Goal: Task Accomplishment & Management: Manage account settings

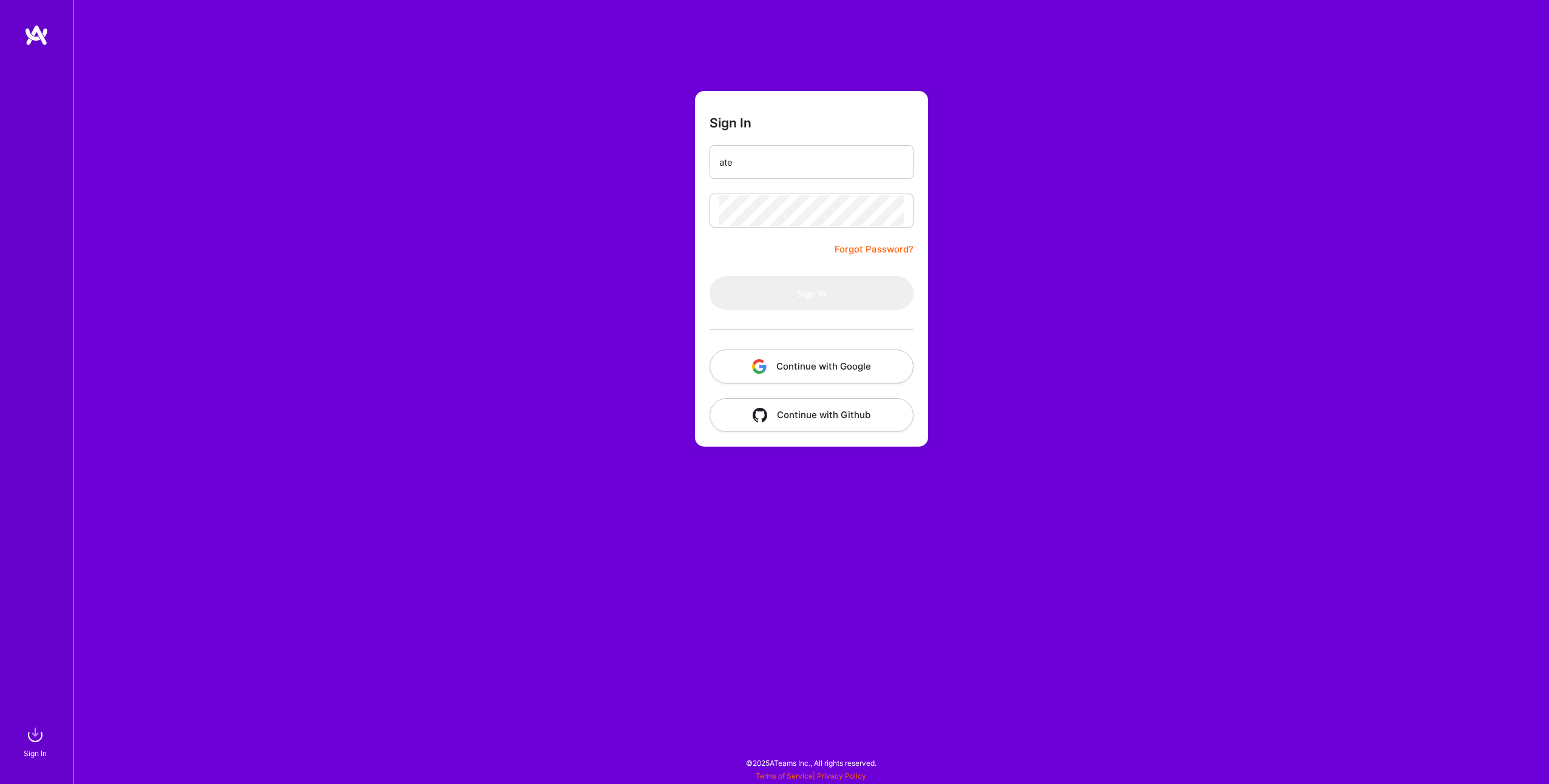
type input "[EMAIL_ADDRESS][DOMAIN_NAME]"
click at [709, 276] on button "Sign In" at bounding box center [811, 292] width 204 height 34
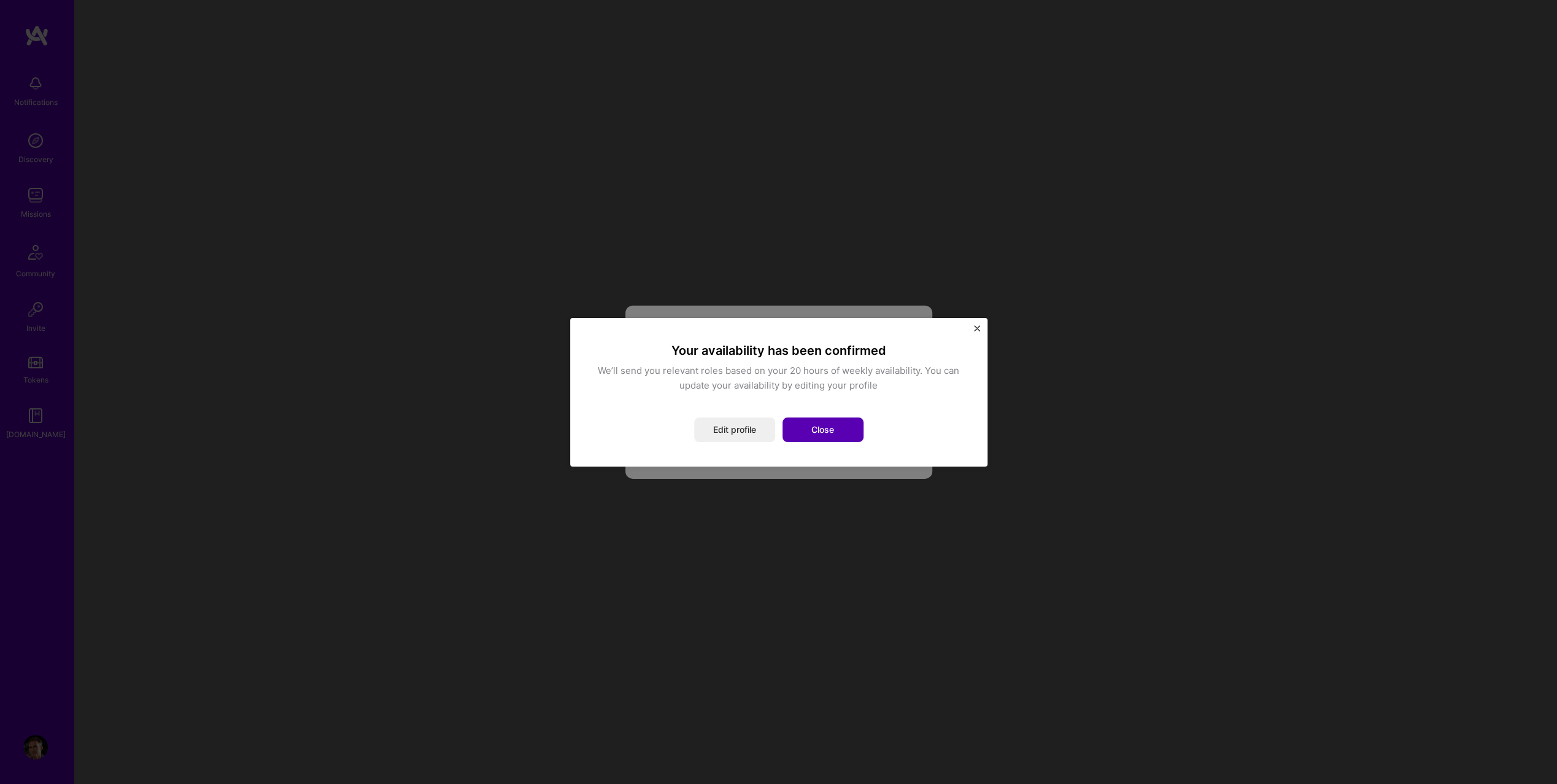
click at [827, 427] on button "Close" at bounding box center [822, 428] width 81 height 24
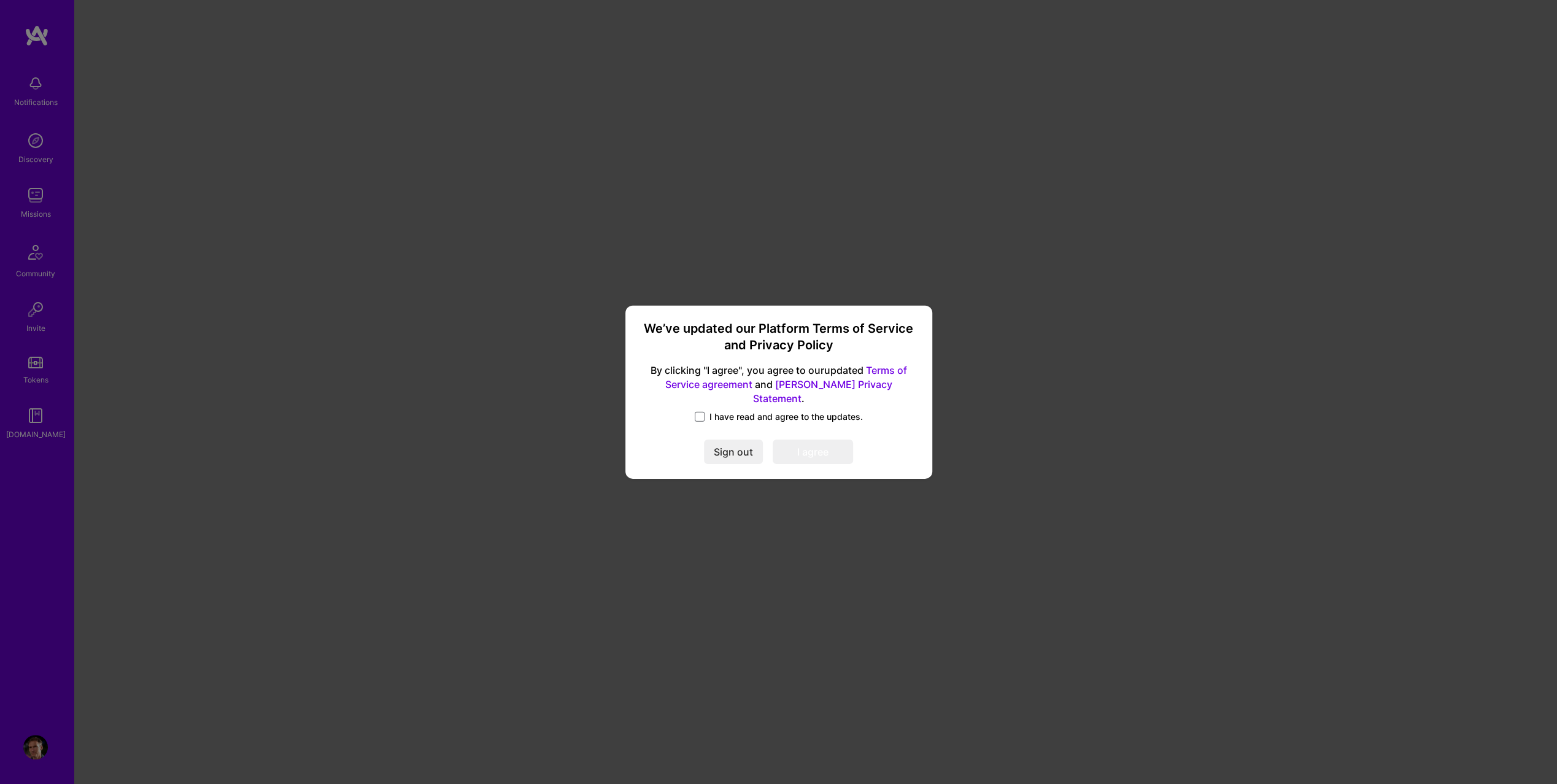
click at [708, 411] on label "I have read and agree to the updates." at bounding box center [778, 417] width 168 height 13
click at [0, 0] on input "I have read and agree to the updates." at bounding box center [0, 0] width 0 height 0
click at [796, 444] on button "I agree" at bounding box center [813, 451] width 81 height 24
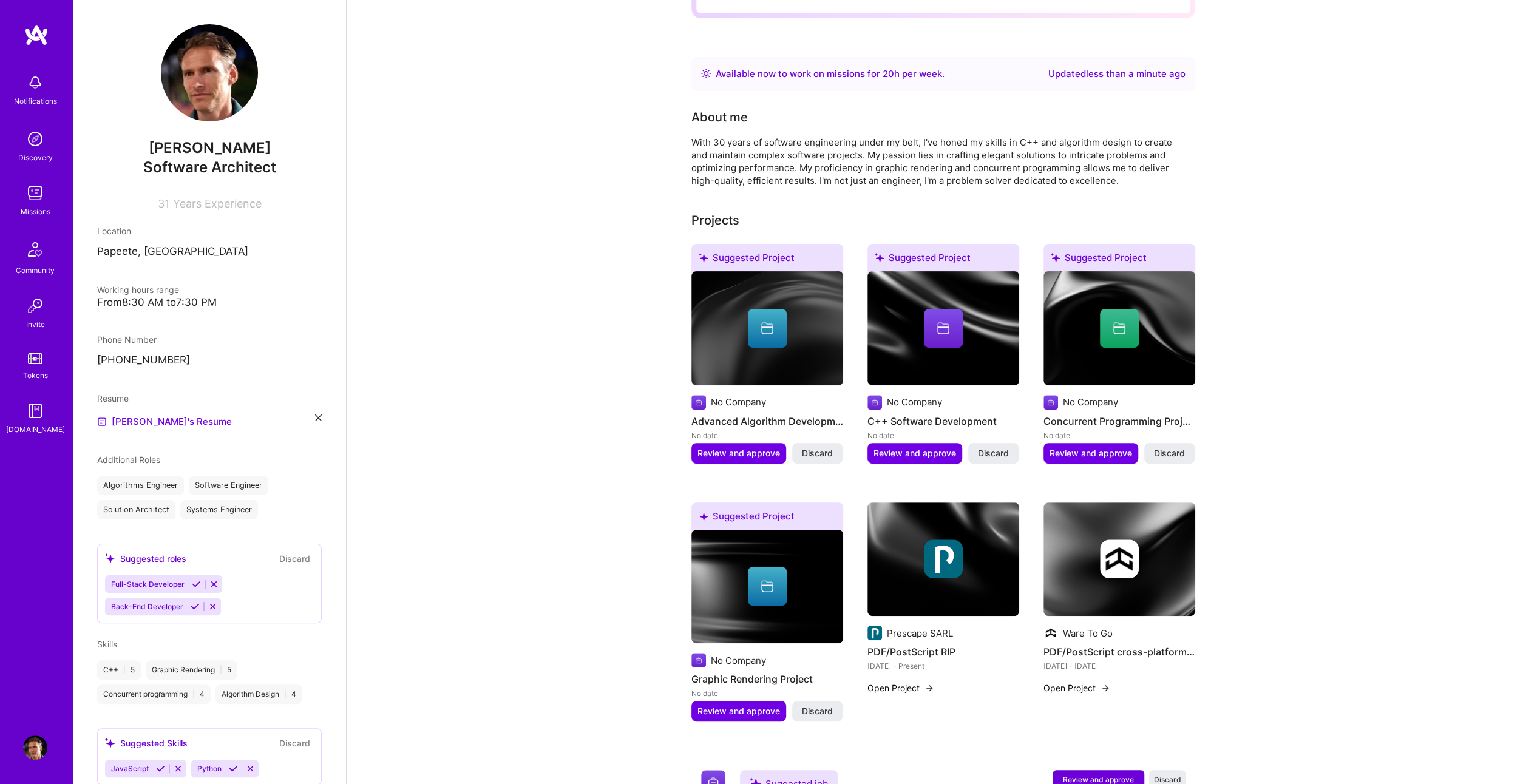
scroll to position [168, 0]
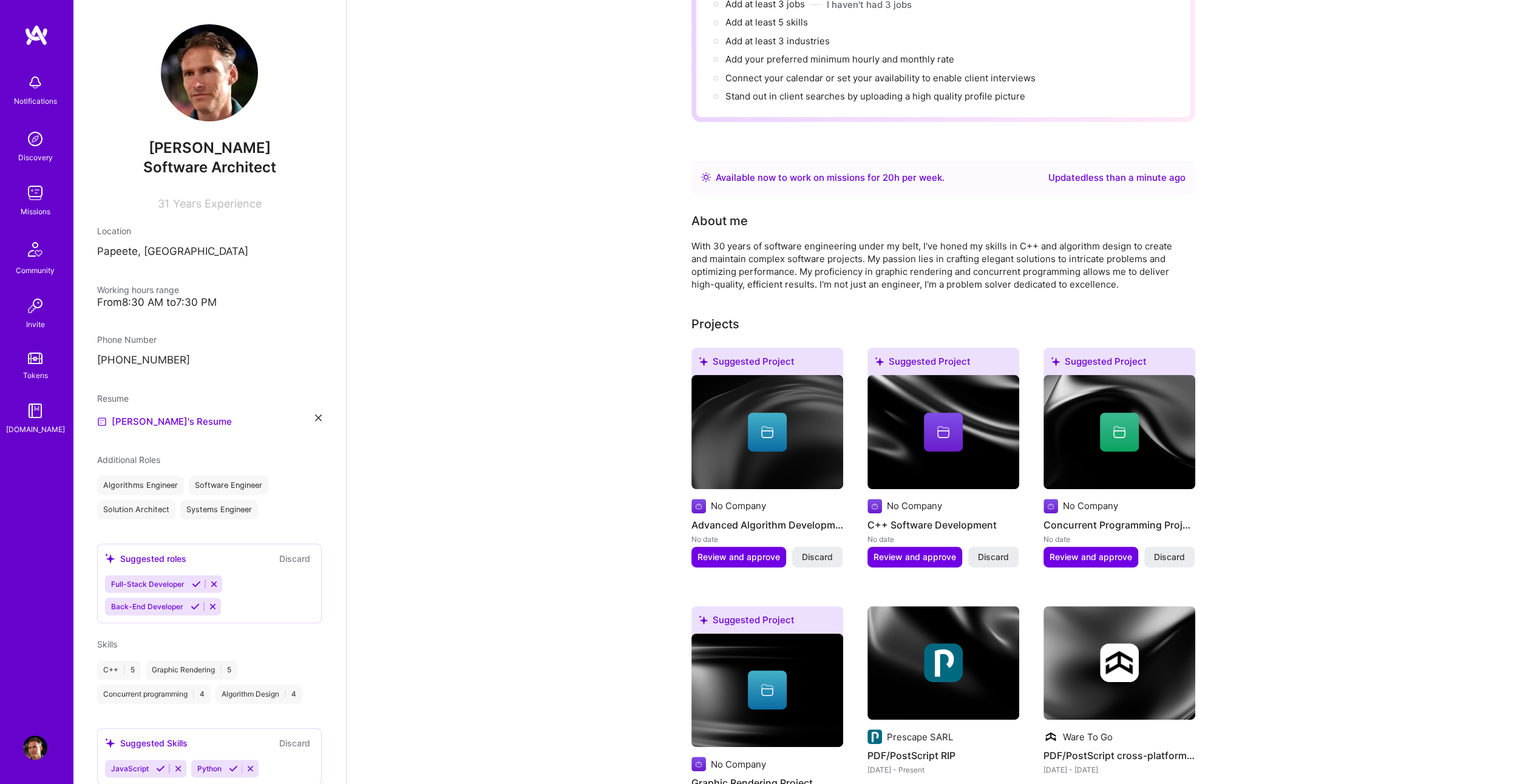
click at [40, 747] on img at bounding box center [35, 747] width 24 height 24
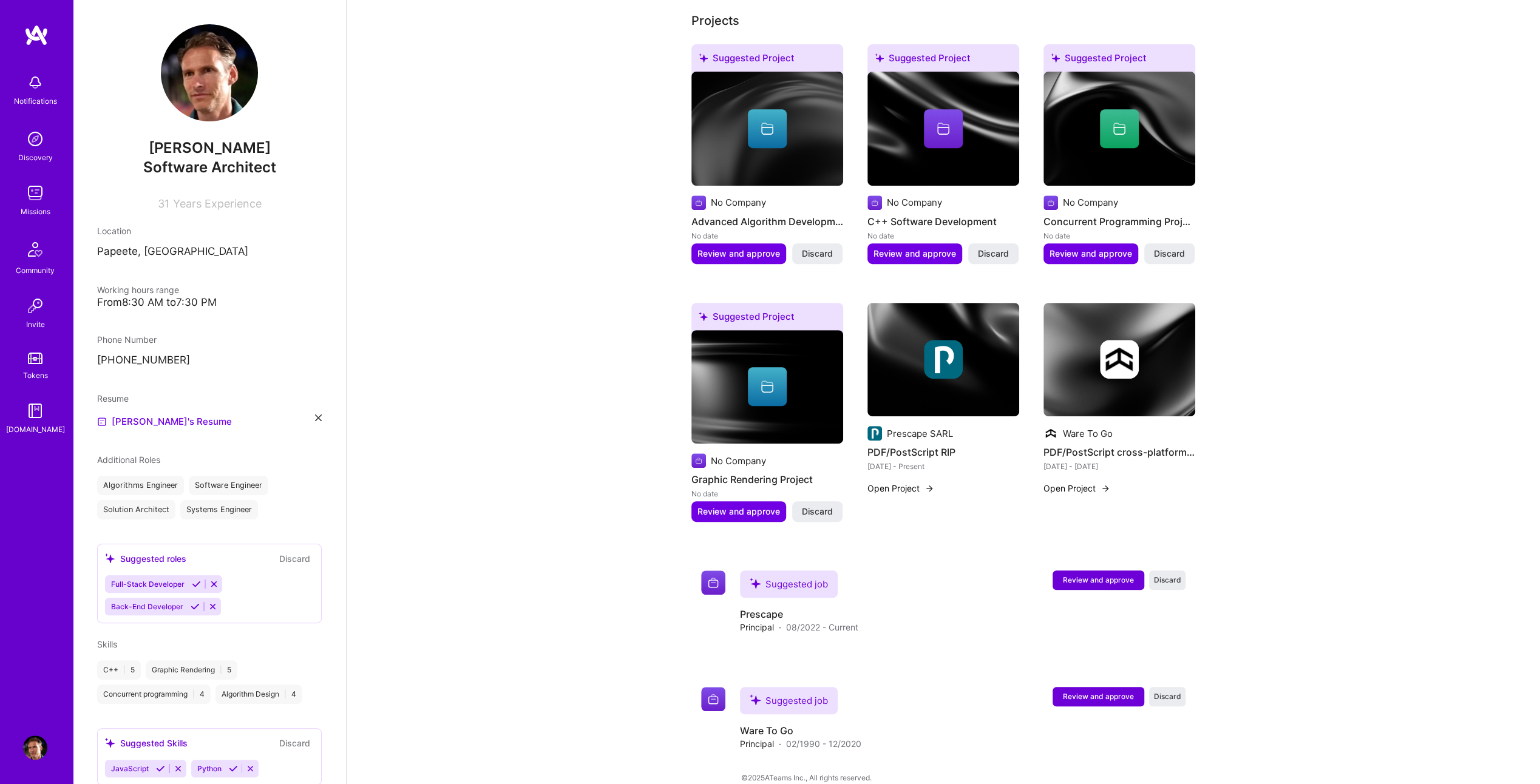
scroll to position [289, 0]
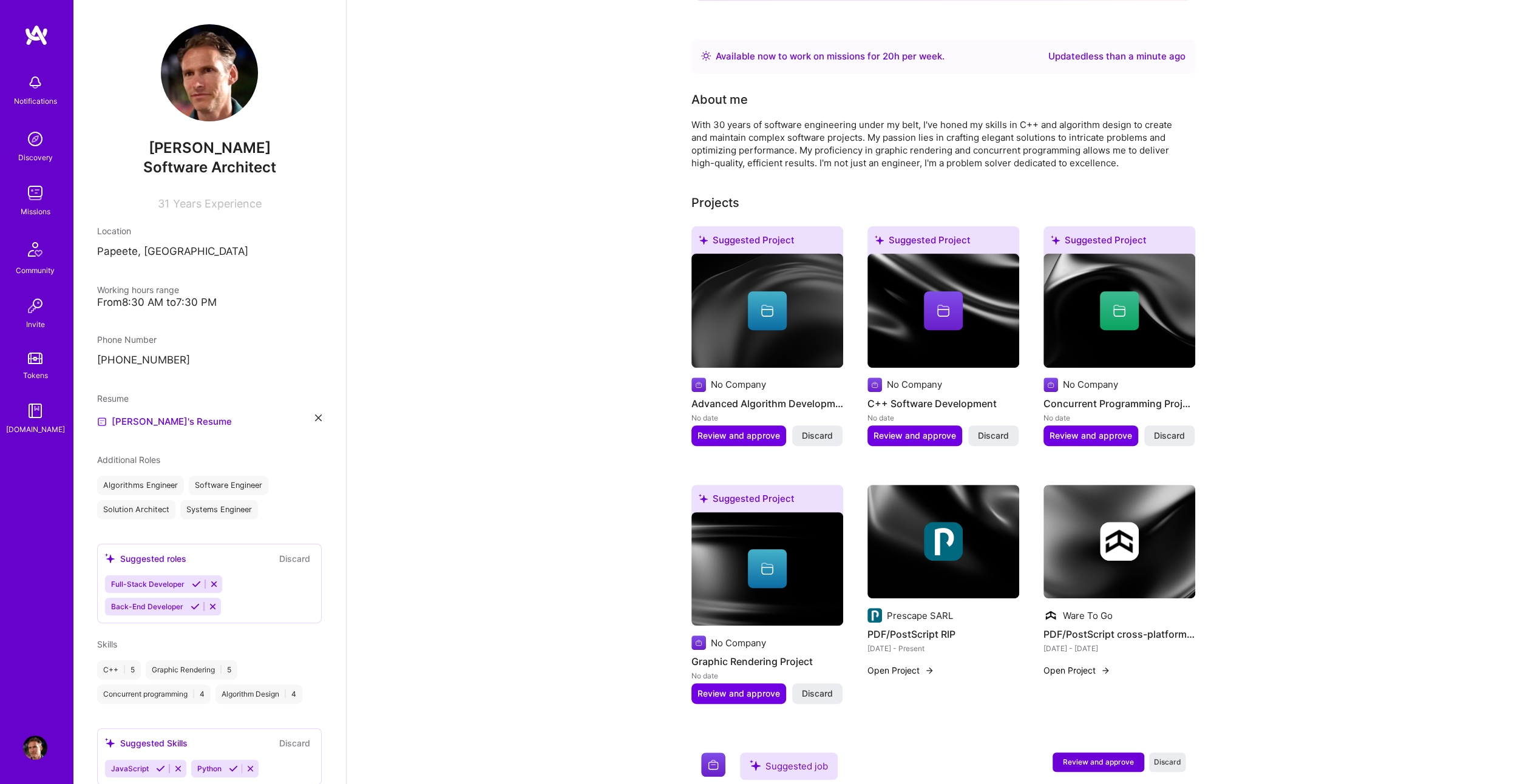
click at [34, 24] on img at bounding box center [36, 35] width 24 height 22
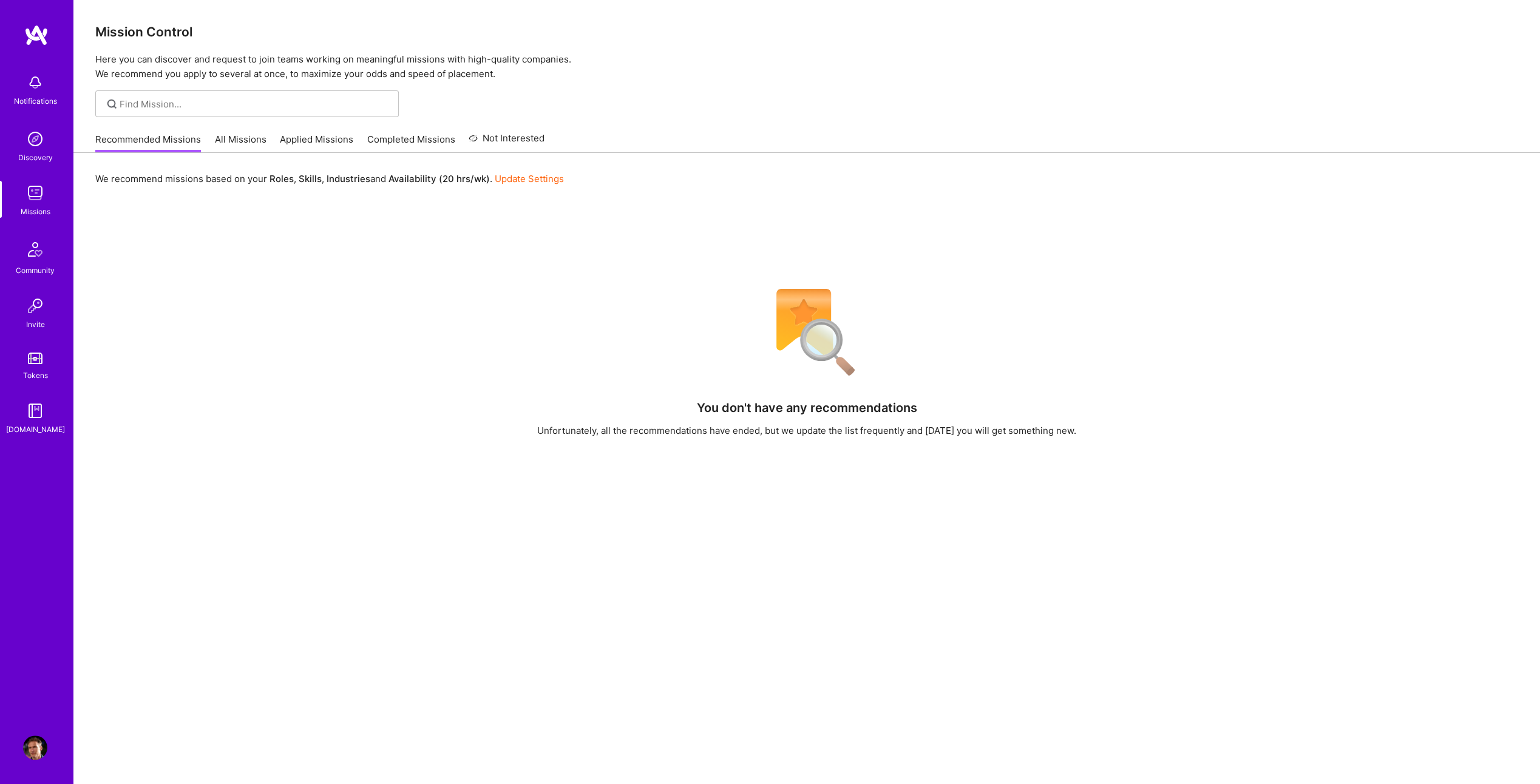
click at [35, 739] on img at bounding box center [35, 747] width 24 height 24
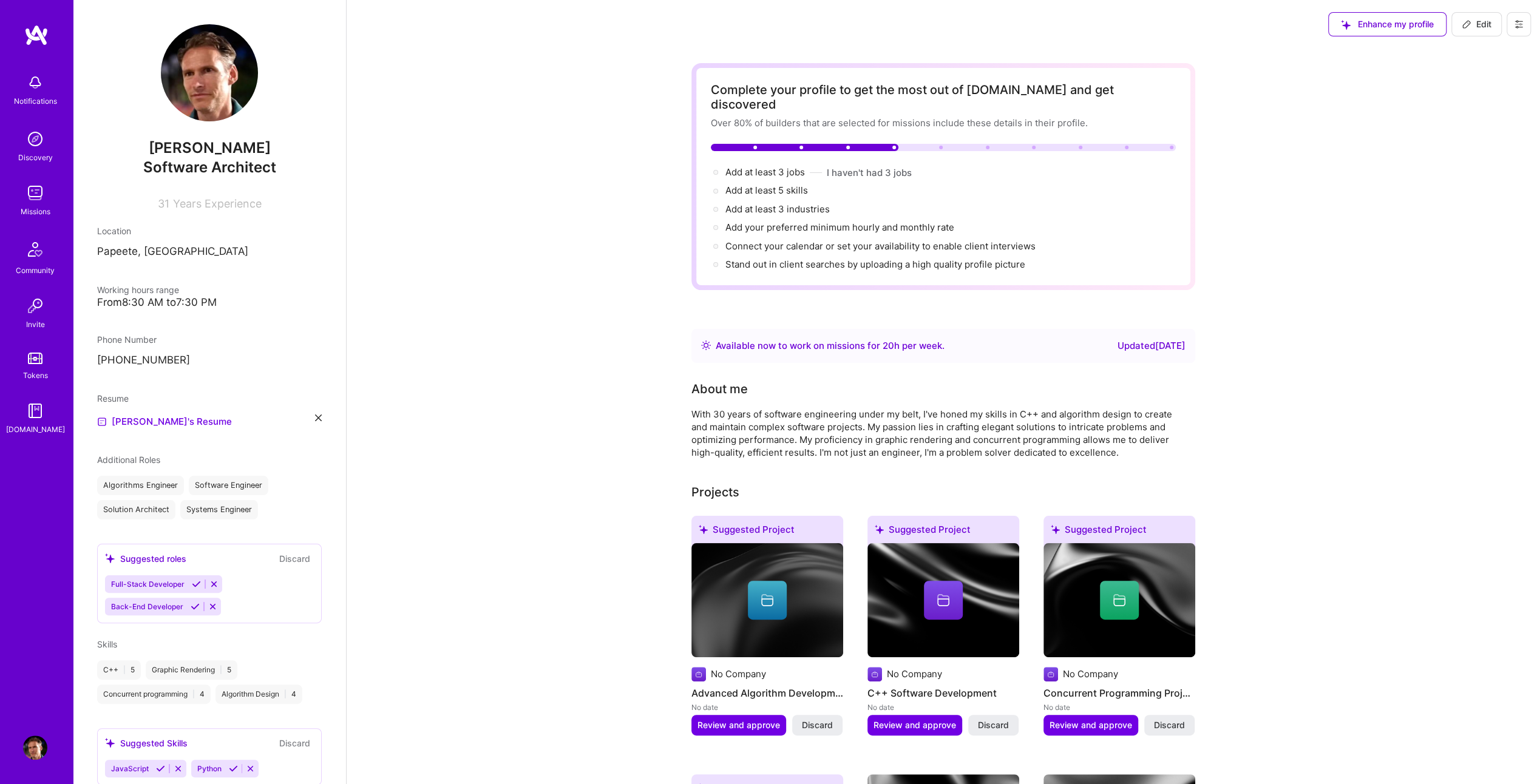
click at [205, 68] on img at bounding box center [209, 72] width 97 height 97
